Goal: Task Accomplishment & Management: Use online tool/utility

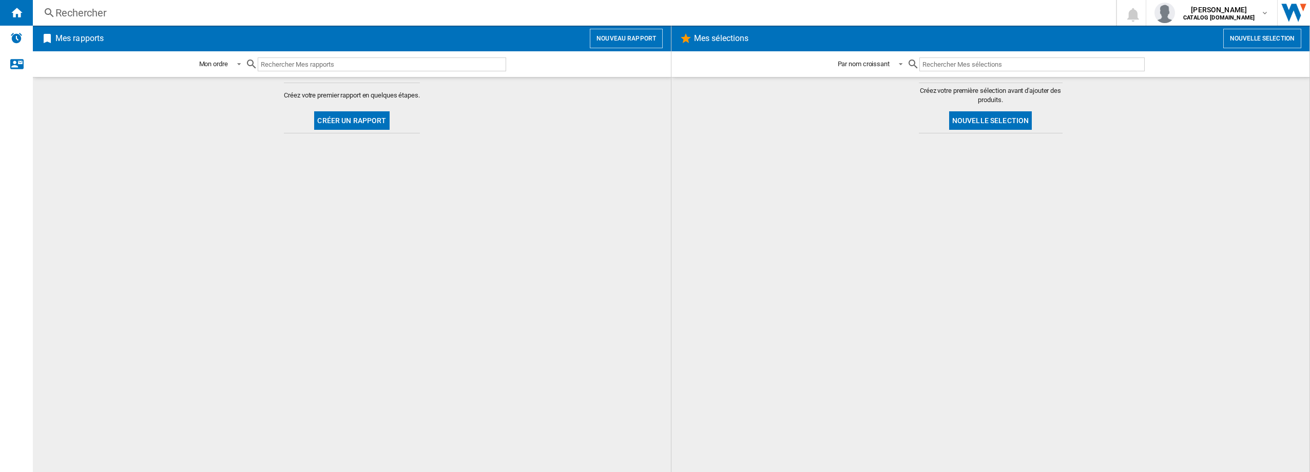
click at [637, 26] on div "Mes rapports Nouveau rapport" at bounding box center [352, 39] width 638 height 26
click at [628, 45] on button "Nouveau rapport" at bounding box center [626, 39] width 73 height 20
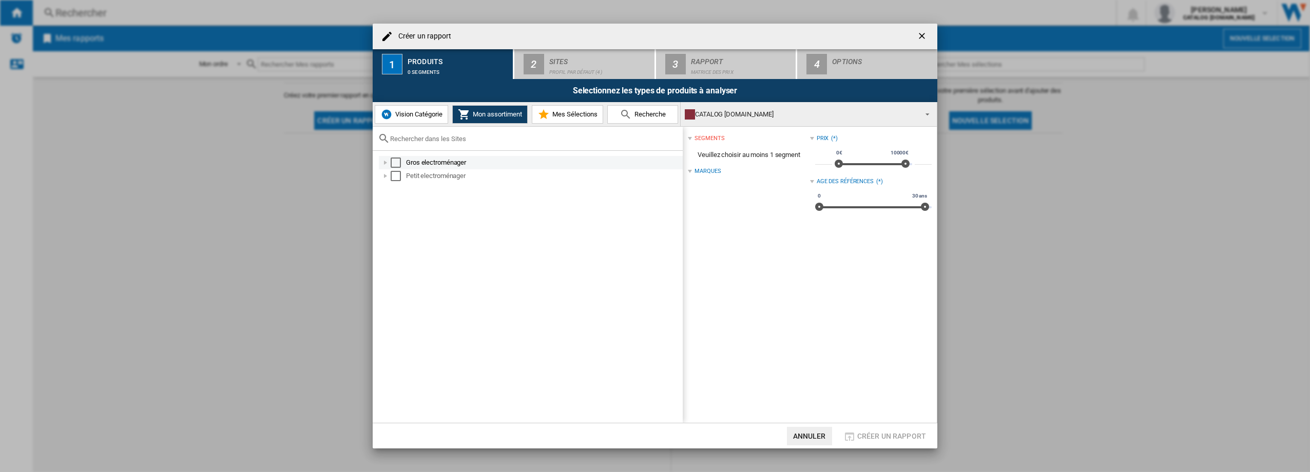
click at [398, 163] on div "Select" at bounding box center [396, 163] width 10 height 10
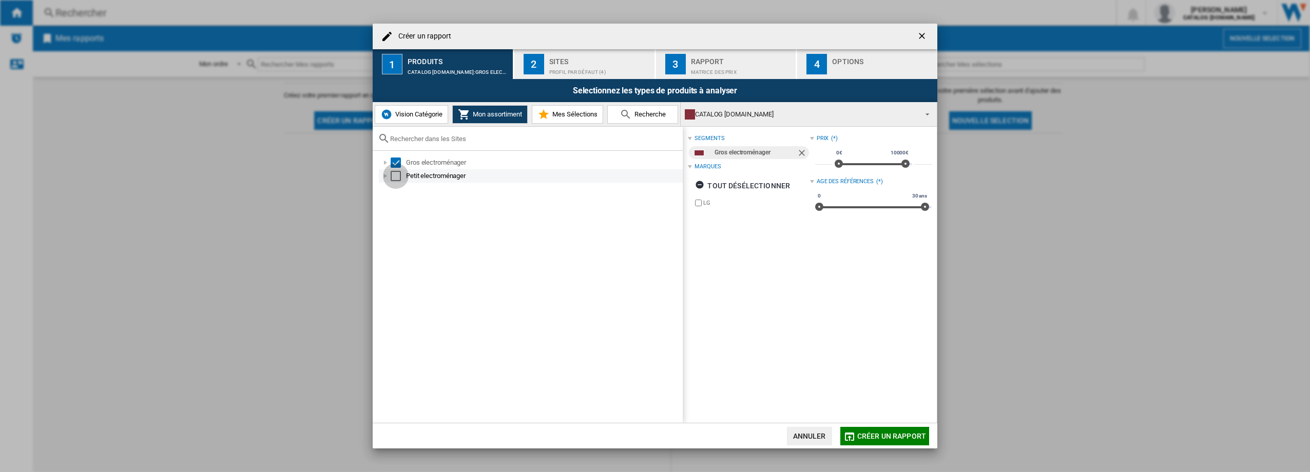
click at [397, 177] on div "Select" at bounding box center [396, 176] width 10 height 10
click at [607, 65] on div "Profil par défaut (4)" at bounding box center [599, 69] width 101 height 11
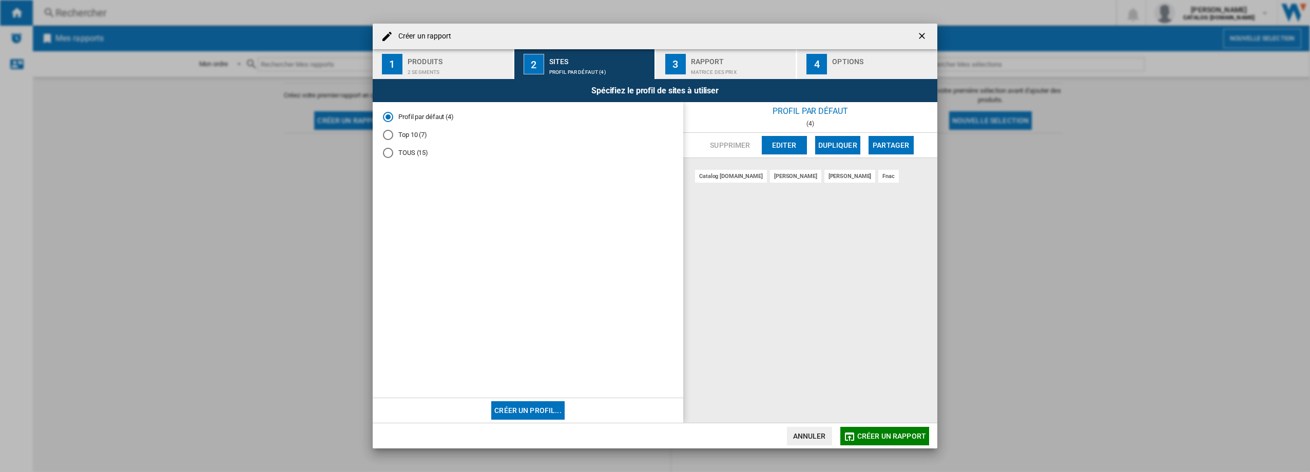
click at [412, 134] on md-radio-button "Top 10 (7)" at bounding box center [528, 135] width 290 height 10
drag, startPoint x: 736, startPoint y: 62, endPoint x: 726, endPoint y: 76, distance: 17.3
click at [736, 63] on div "Rapport" at bounding box center [741, 58] width 101 height 11
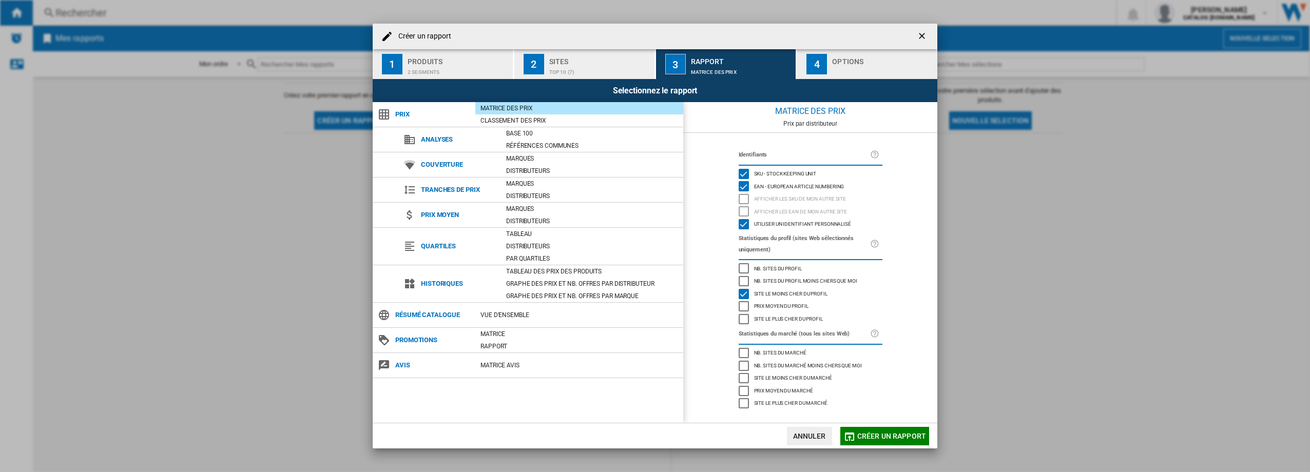
click at [888, 60] on div "Options" at bounding box center [882, 58] width 101 height 11
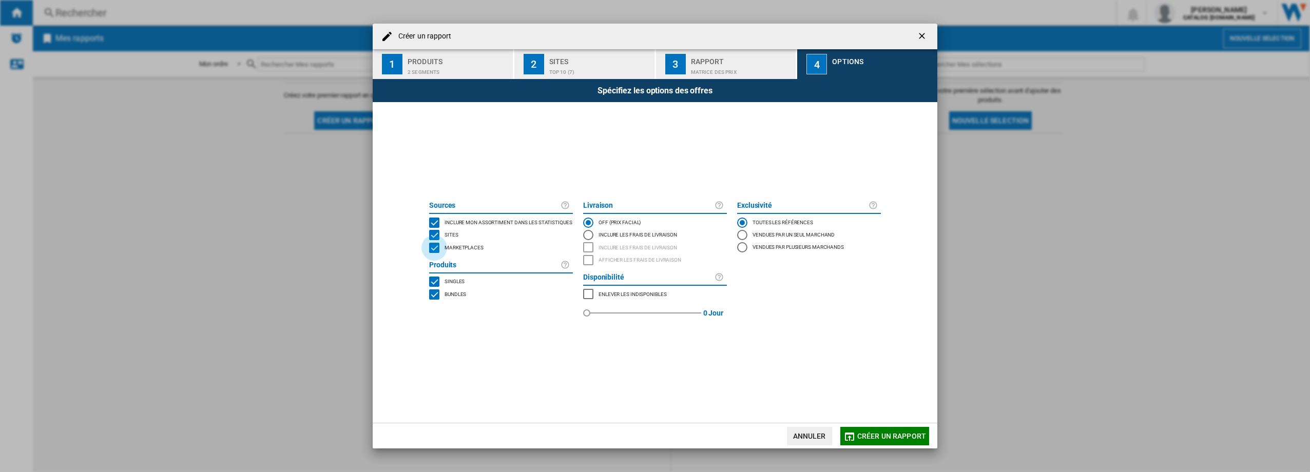
click at [435, 251] on div "MARKETPLACES" at bounding box center [434, 248] width 10 height 10
drag, startPoint x: 892, startPoint y: 436, endPoint x: 884, endPoint y: 445, distance: 12.4
click at [891, 436] on span "Créer un rapport" at bounding box center [891, 436] width 69 height 8
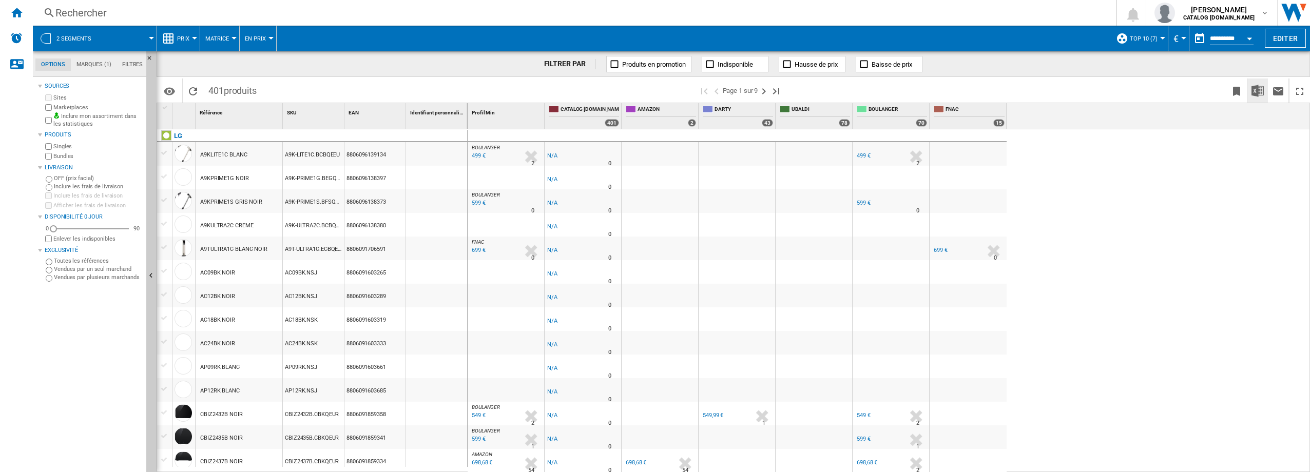
click at [1254, 92] on img "Télécharger au format Excel" at bounding box center [1258, 91] width 12 height 12
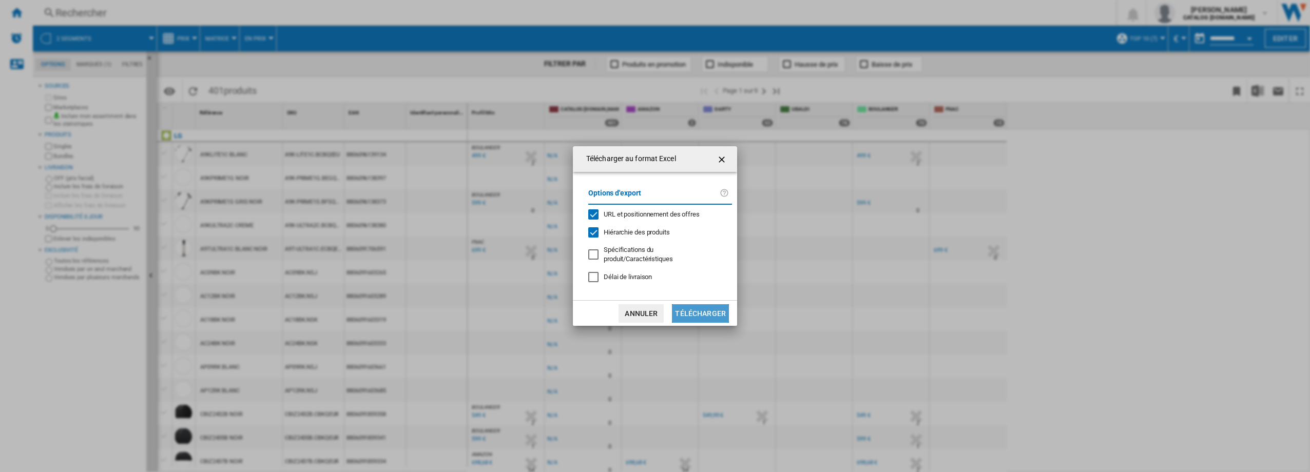
click at [707, 311] on button "Télécharger" at bounding box center [700, 313] width 57 height 18
